Goal: Information Seeking & Learning: Learn about a topic

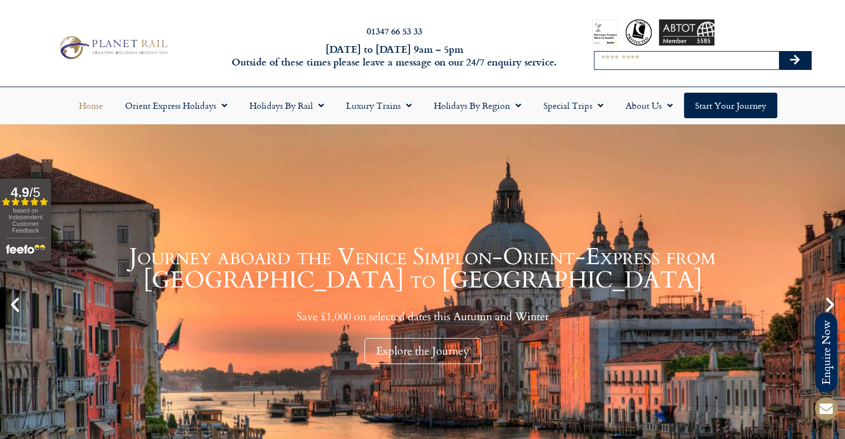
click at [660, 56] on input "Search" at bounding box center [687, 61] width 184 height 18
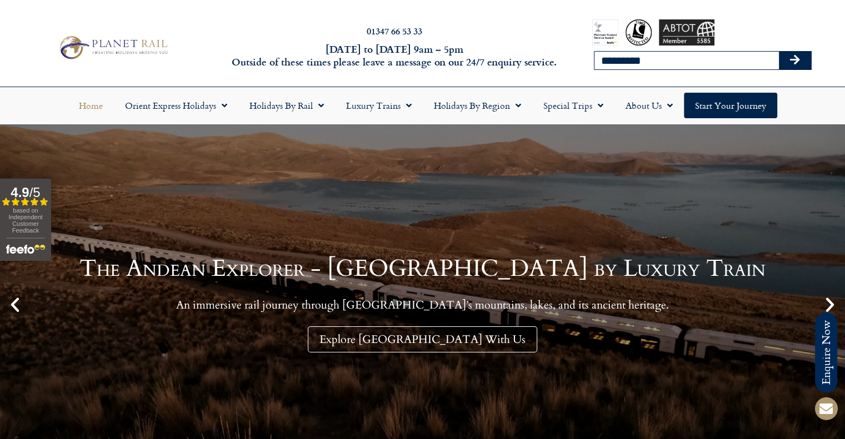
type input "*********"
click at [779, 52] on button "Search" at bounding box center [795, 61] width 32 height 18
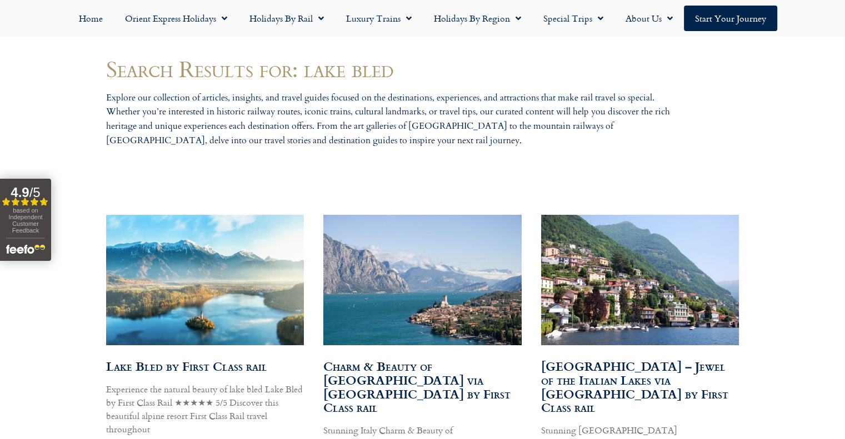
scroll to position [499, 0]
click at [207, 266] on img at bounding box center [204, 280] width 234 height 132
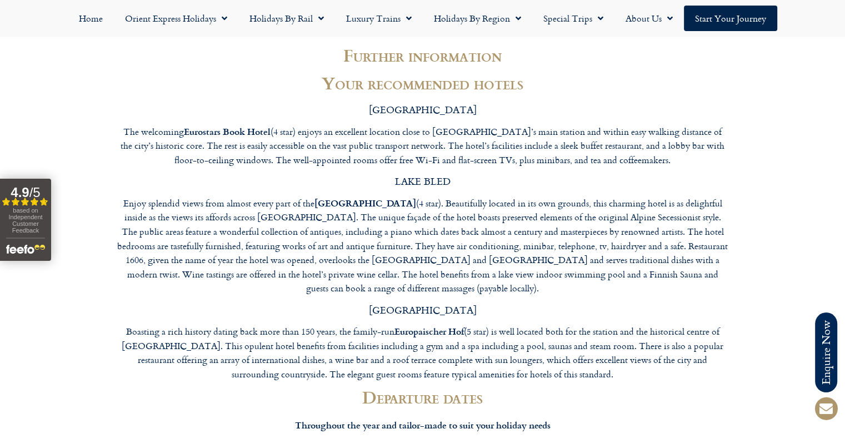
scroll to position [2389, 0]
